Goal: Transaction & Acquisition: Purchase product/service

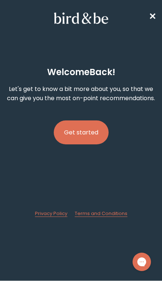
click at [95, 144] on button "Get started" at bounding box center [81, 132] width 55 height 24
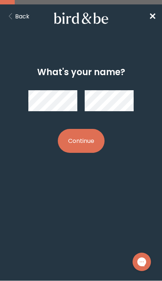
click at [94, 144] on button "Continue" at bounding box center [81, 141] width 47 height 24
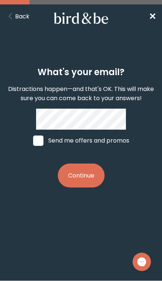
click at [83, 181] on button "Continue" at bounding box center [81, 176] width 47 height 24
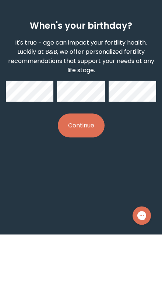
click at [84, 160] on button "Continue" at bounding box center [81, 172] width 47 height 24
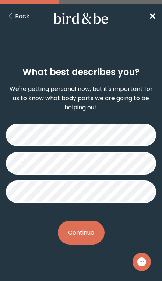
click at [88, 245] on button "Continue" at bounding box center [81, 233] width 47 height 24
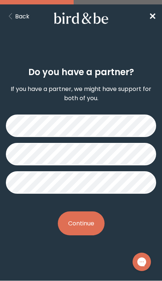
click at [90, 226] on button "Continue" at bounding box center [81, 223] width 47 height 24
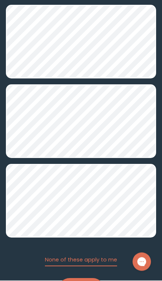
scroll to position [355, 0]
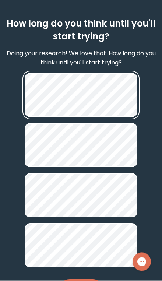
scroll to position [48, 0]
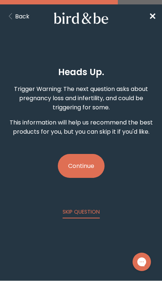
click at [73, 167] on button "Continue" at bounding box center [81, 166] width 47 height 24
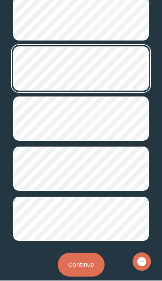
scroll to position [141, 0]
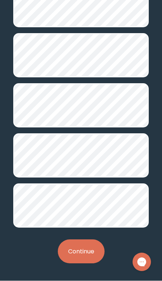
click at [91, 255] on button "Continue" at bounding box center [81, 251] width 47 height 24
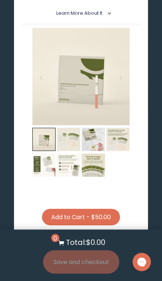
scroll to position [1534, 0]
click at [72, 139] on img at bounding box center [68, 139] width 23 height 23
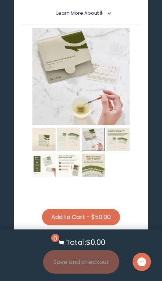
click at [95, 137] on img at bounding box center [93, 139] width 23 height 23
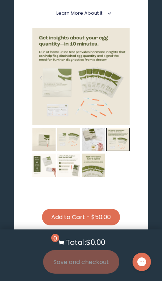
click at [123, 139] on img at bounding box center [117, 139] width 23 height 23
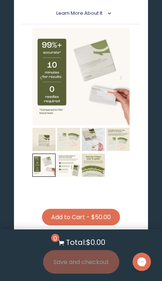
click at [42, 164] on img at bounding box center [43, 165] width 23 height 23
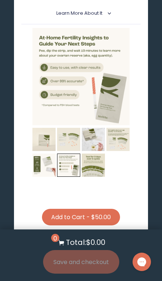
click at [70, 168] on img at bounding box center [68, 165] width 23 height 23
click at [97, 169] on img at bounding box center [93, 165] width 23 height 23
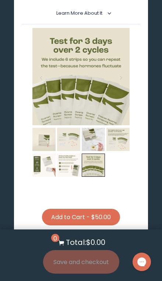
click at [96, 217] on button "Add to Cart - $50.00" at bounding box center [81, 217] width 78 height 17
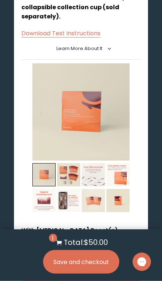
scroll to position [909, 0]
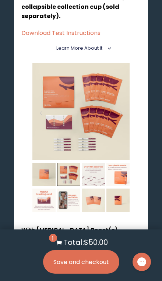
click at [68, 172] on img at bounding box center [68, 174] width 23 height 23
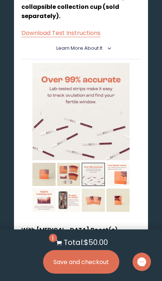
click at [98, 168] on img at bounding box center [93, 174] width 23 height 23
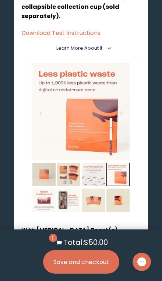
click at [126, 165] on img at bounding box center [117, 174] width 23 height 23
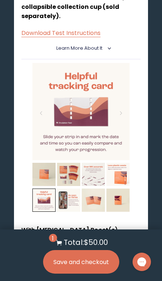
click at [45, 203] on img at bounding box center [43, 200] width 23 height 23
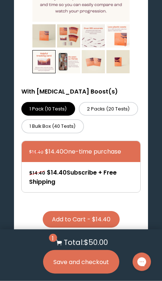
scroll to position [1047, 0]
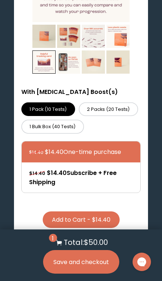
click at [70, 122] on label "1 Bulk Box (40 Tests)" at bounding box center [52, 127] width 63 height 14
click at [0, 0] on input "1 Bulk Box (40 Tests)" at bounding box center [0, 0] width 0 height 0
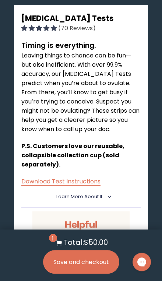
scroll to position [761, 0]
click at [87, 177] on link "Download Test Instructions" at bounding box center [60, 181] width 79 height 8
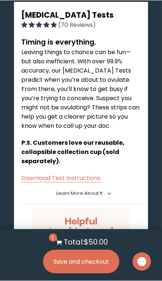
scroll to position [784, 0]
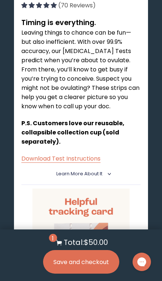
click at [132, 240] on section "1 Total: $50.00 Save and checkout" at bounding box center [81, 255] width 162 height 52
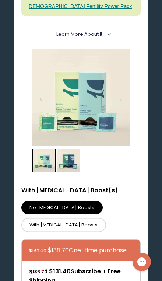
click at [68, 218] on label "With [MEDICAL_DATA] Boosts" at bounding box center [63, 225] width 85 height 14
click at [0, 0] on input "With [MEDICAL_DATA] Boosts" at bounding box center [0, 0] width 0 height 0
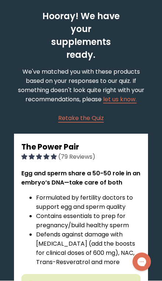
scroll to position [0, 0]
